Goal: Task Accomplishment & Management: Use online tool/utility

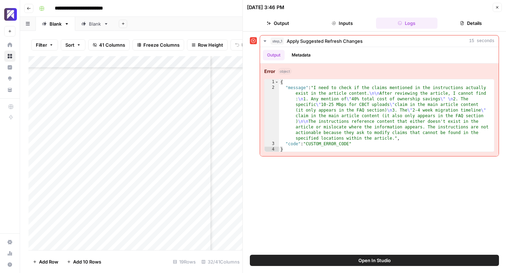
scroll to position [56, 1401]
click at [498, 7] on icon "button" at bounding box center [497, 7] width 4 height 4
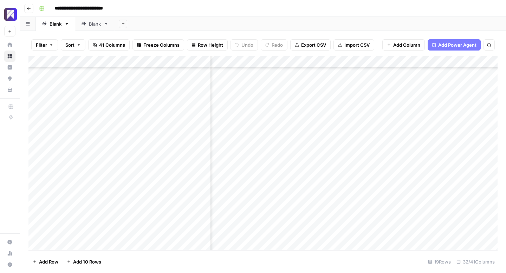
scroll to position [56, 1098]
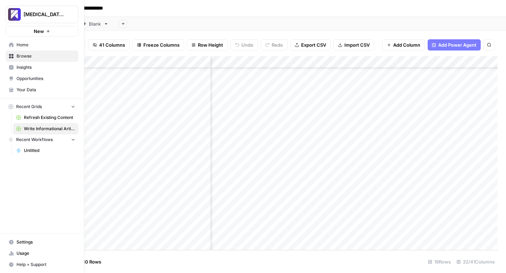
click at [8, 253] on link "Usage" at bounding box center [42, 253] width 73 height 11
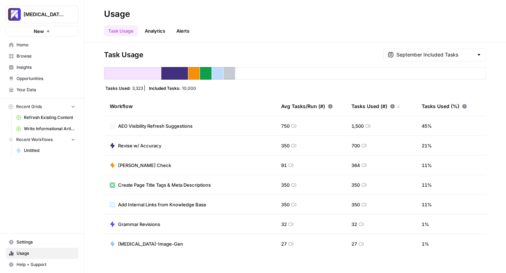
click at [41, 129] on span "Write Informational Article" at bounding box center [49, 129] width 51 height 6
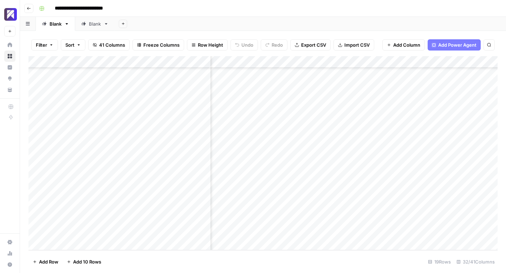
scroll to position [56, 0]
click at [308, 219] on div "Add Column" at bounding box center [262, 153] width 469 height 194
click at [311, 220] on div "Add Column" at bounding box center [262, 153] width 469 height 194
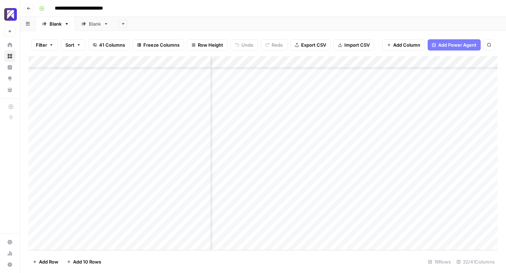
scroll to position [56, 1188]
click at [328, 222] on div "Add Column" at bounding box center [262, 153] width 469 height 194
